Goal: Task Accomplishment & Management: Use online tool/utility

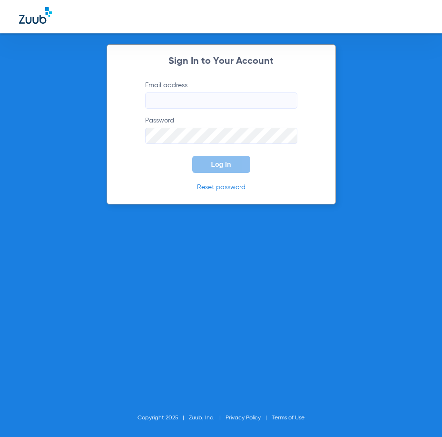
click at [216, 100] on input "Email address" at bounding box center [221, 100] width 152 height 16
type input "cortiz@theriodental.com"
click at [192, 156] on button "Log In" at bounding box center [221, 164] width 58 height 17
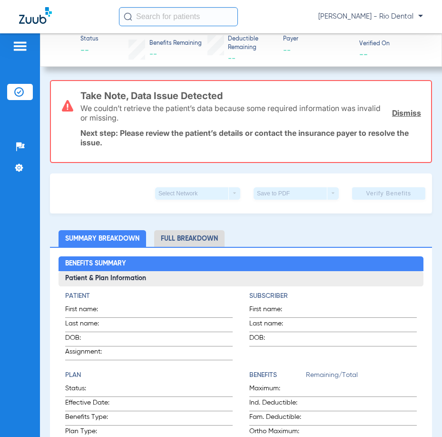
click at [166, 16] on input "text" at bounding box center [178, 16] width 119 height 19
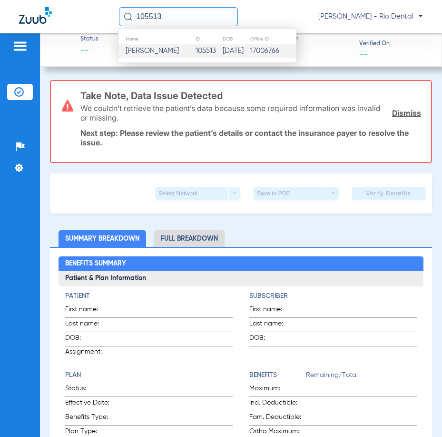
type input "105513"
click at [198, 47] on td "105513" at bounding box center [208, 50] width 27 height 13
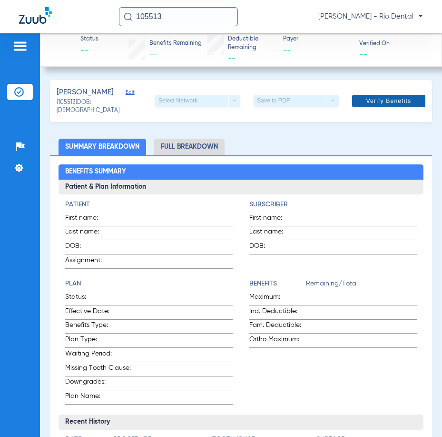
click at [387, 94] on span at bounding box center [388, 101] width 73 height 23
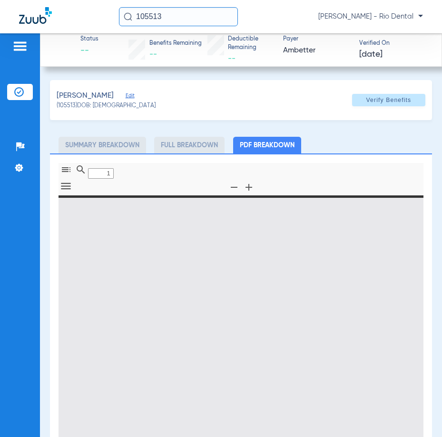
type input "0"
select select "page-width"
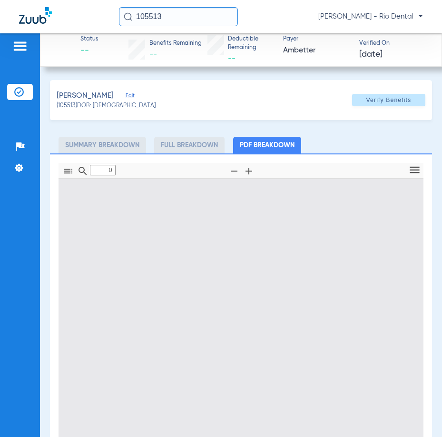
type input "1"
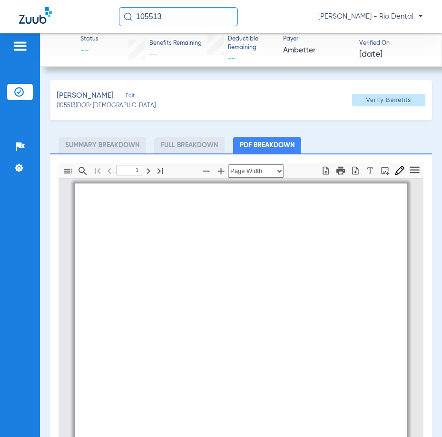
scroll to position [5, 0]
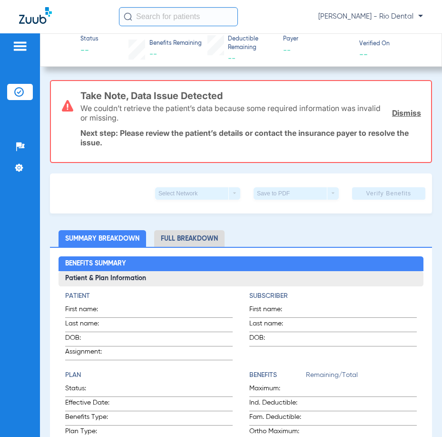
click at [145, 11] on input "text" at bounding box center [178, 16] width 119 height 19
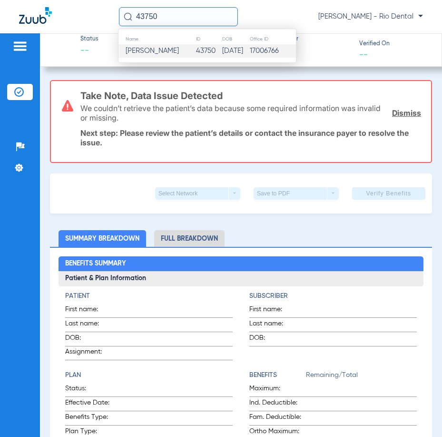
type input "43750"
click at [183, 48] on td "David Ontiveros" at bounding box center [157, 50] width 77 height 13
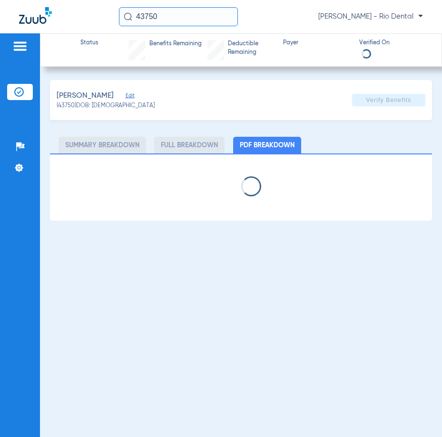
select select "page-width"
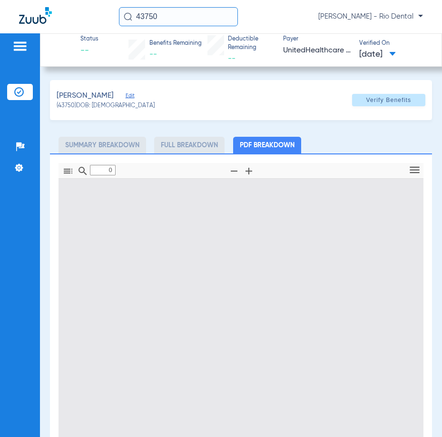
type input "1"
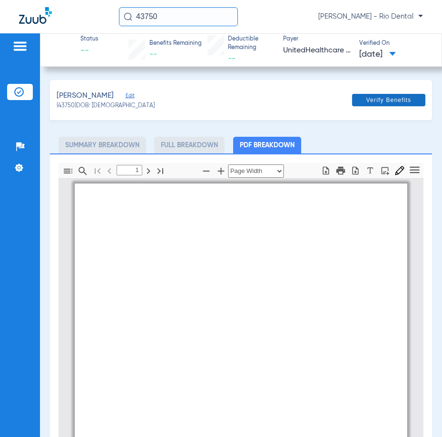
scroll to position [5, 0]
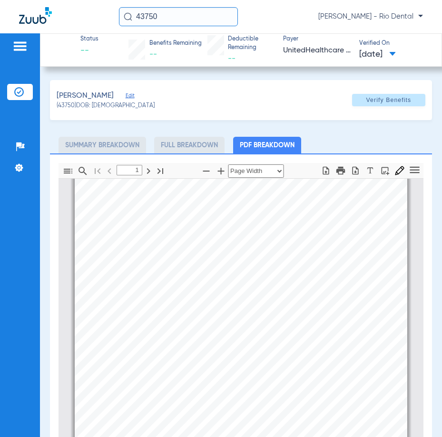
click at [404, 104] on span at bounding box center [388, 100] width 73 height 23
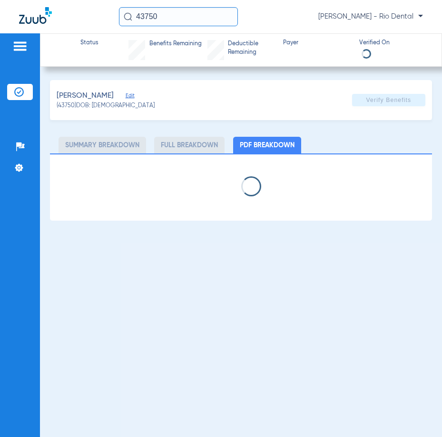
select select "page-width"
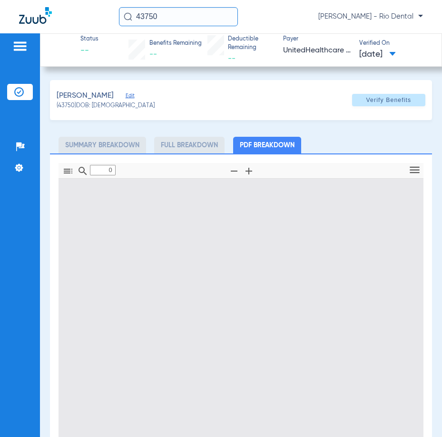
type input "1"
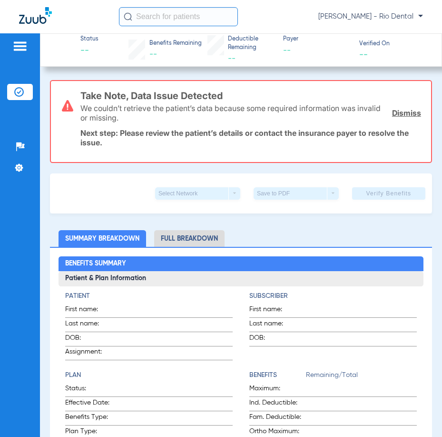
click at [180, 10] on input "text" at bounding box center [178, 16] width 119 height 19
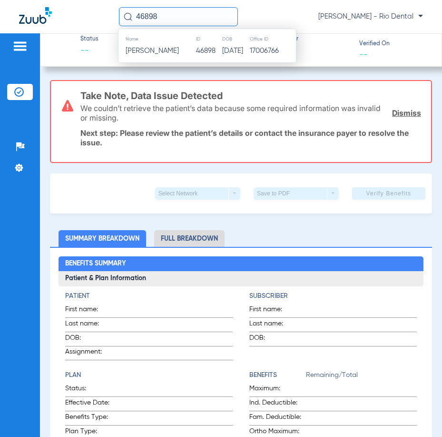
type input "46898"
click at [188, 41] on th "Name" at bounding box center [157, 39] width 77 height 10
click at [179, 50] on span "Benjamin Epperson" at bounding box center [152, 50] width 53 height 7
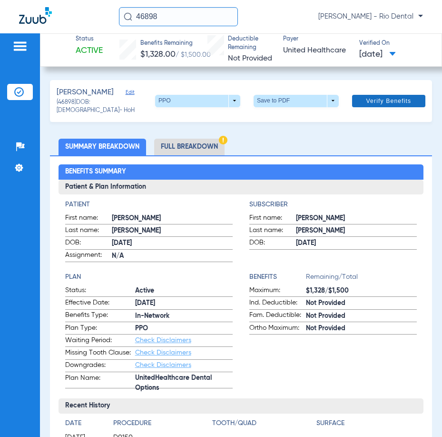
click at [374, 94] on span at bounding box center [388, 101] width 73 height 23
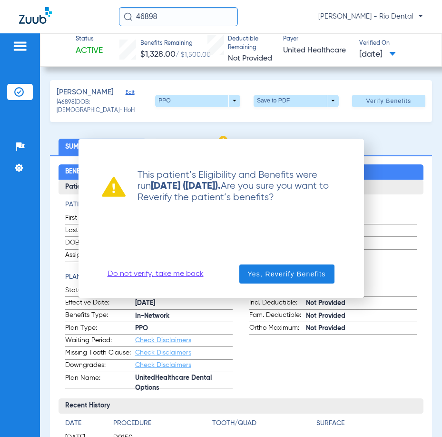
click at [179, 270] on link "Do not verify, take me back" at bounding box center [156, 274] width 96 height 10
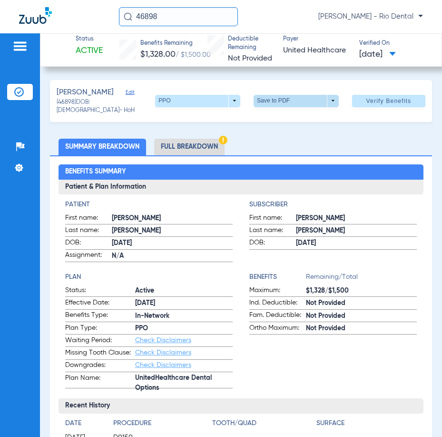
click at [276, 102] on span at bounding box center [296, 101] width 85 height 12
click at [278, 116] on span "Save to PDF" at bounding box center [293, 118] width 38 height 7
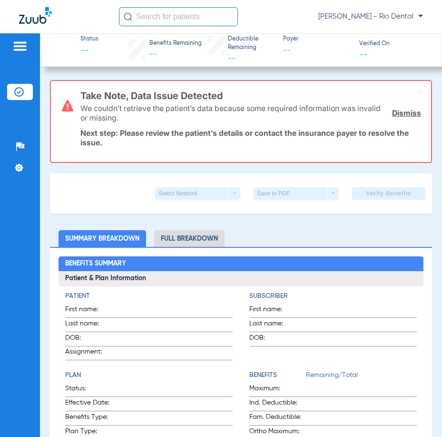
click at [150, 19] on input "text" at bounding box center [178, 16] width 119 height 19
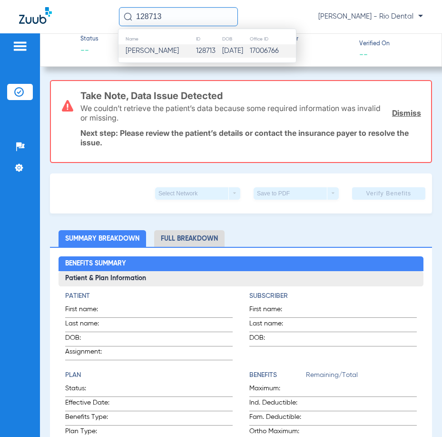
type input "128713"
click at [165, 54] on span "[PERSON_NAME]" at bounding box center [152, 50] width 53 height 7
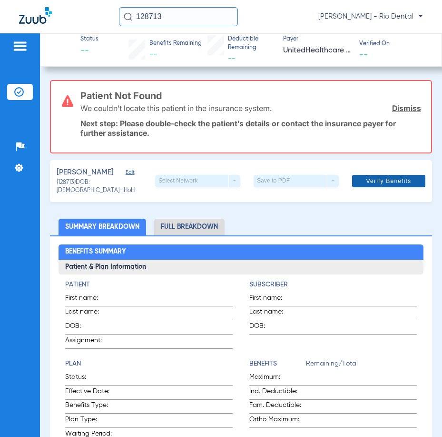
click at [380, 180] on span "Verify Benefits" at bounding box center [389, 181] width 45 height 8
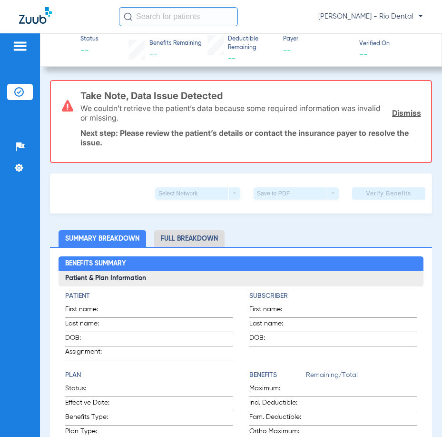
click at [155, 19] on input "text" at bounding box center [178, 16] width 119 height 19
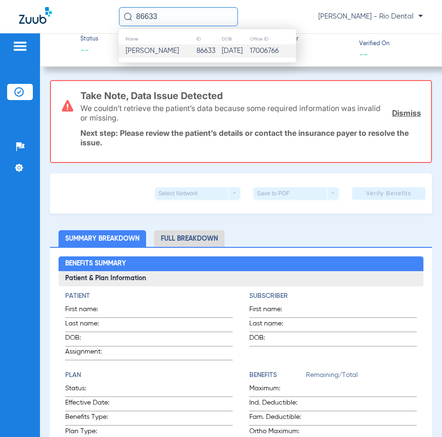
type input "86633"
click at [196, 55] on td "86633" at bounding box center [208, 50] width 25 height 13
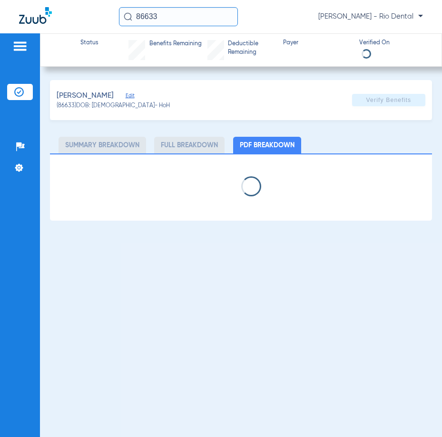
select select "page-width"
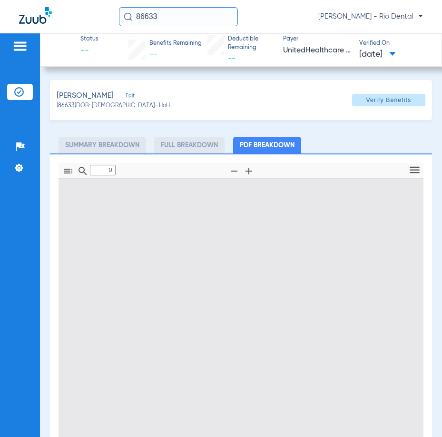
type input "1"
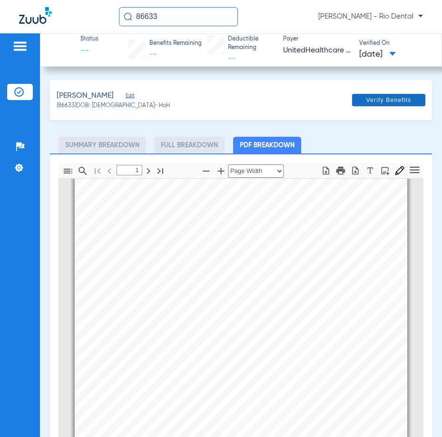
click at [401, 105] on span at bounding box center [388, 100] width 73 height 23
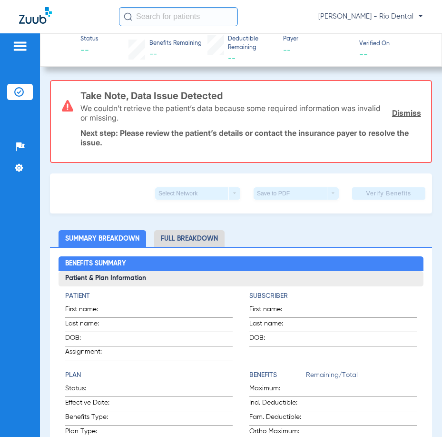
click at [183, 20] on input "text" at bounding box center [178, 16] width 119 height 19
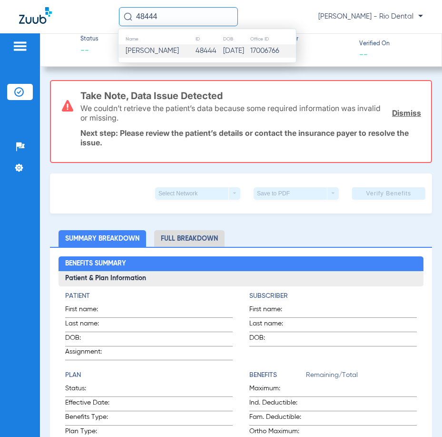
type input "48444"
click at [219, 57] on td "48444" at bounding box center [209, 50] width 28 height 13
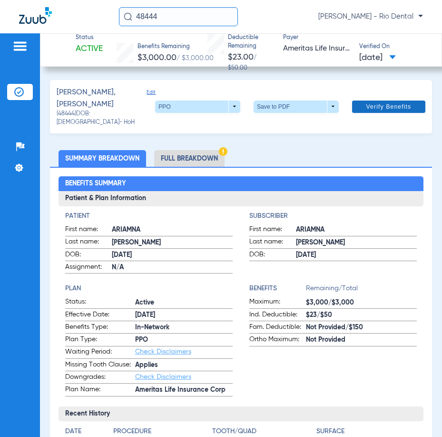
click at [406, 103] on span at bounding box center [388, 106] width 73 height 23
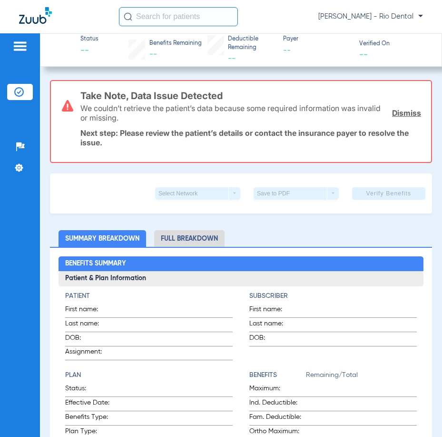
click at [215, 20] on input "text" at bounding box center [178, 16] width 119 height 19
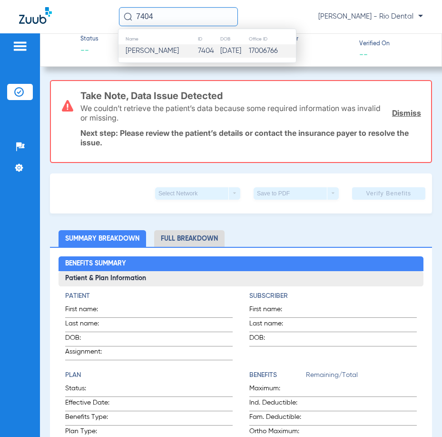
type input "7404"
click at [232, 50] on td "10/21/1977" at bounding box center [234, 50] width 29 height 13
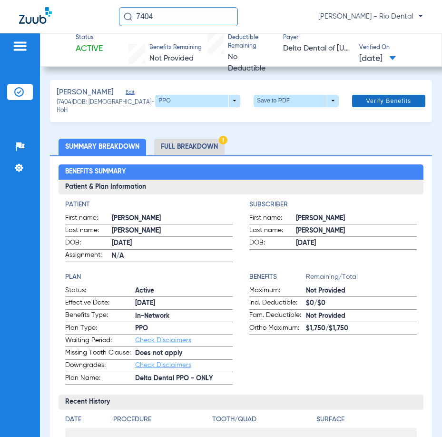
click at [375, 98] on span "Verify Benefits" at bounding box center [389, 101] width 45 height 8
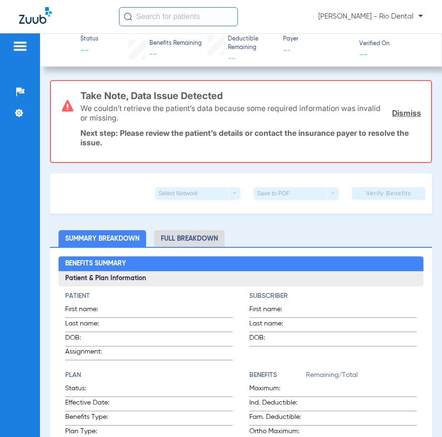
click at [190, 13] on input "text" at bounding box center [178, 16] width 119 height 19
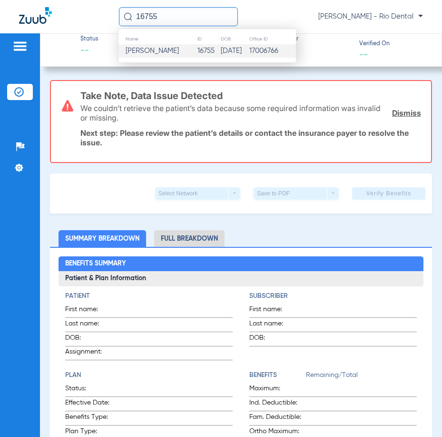
type input "16755"
click at [179, 48] on span "[PERSON_NAME]" at bounding box center [152, 50] width 53 height 7
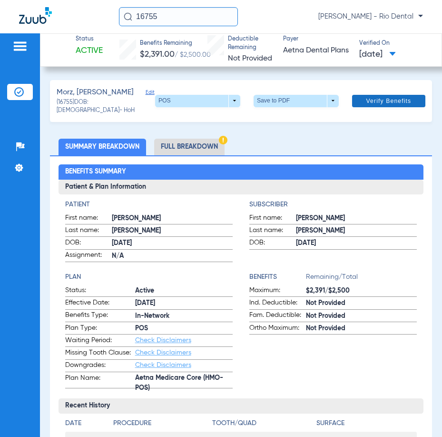
click at [403, 100] on span "Verify Benefits" at bounding box center [389, 101] width 45 height 8
